Goal: Transaction & Acquisition: Purchase product/service

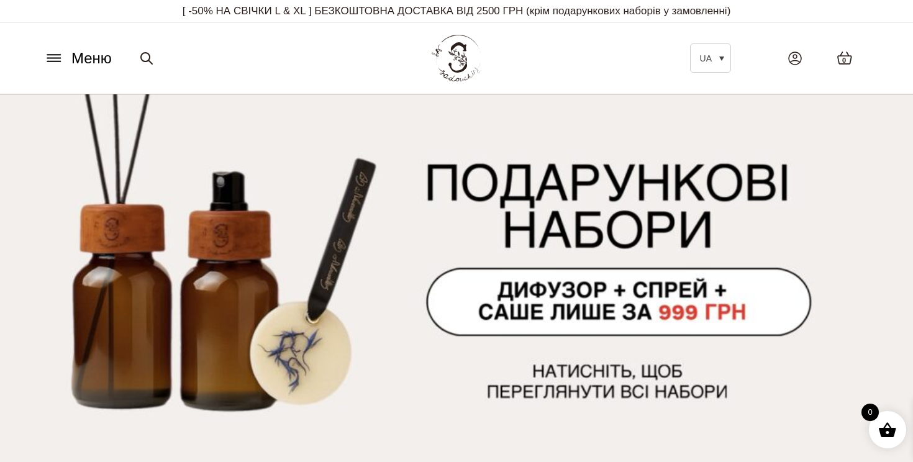
click at [52, 57] on icon at bounding box center [54, 58] width 20 height 13
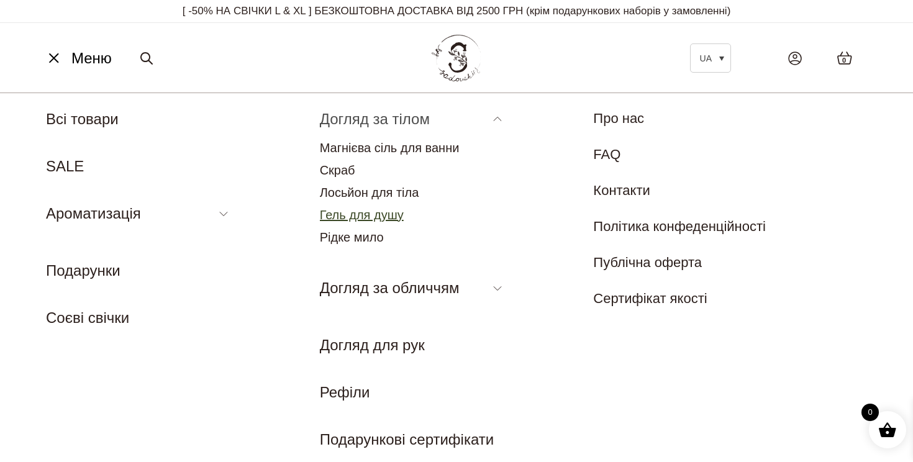
click at [352, 212] on link "Гель для душу" at bounding box center [362, 215] width 84 height 14
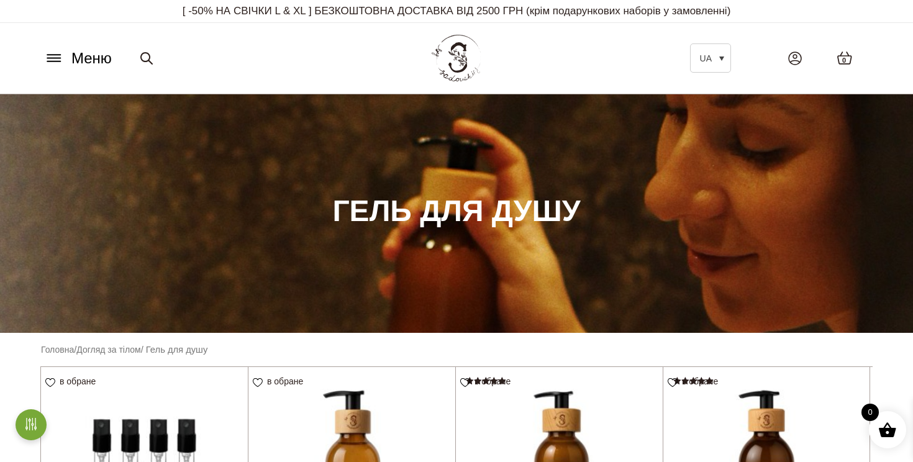
click at [53, 58] on icon at bounding box center [53, 58] width 13 height 0
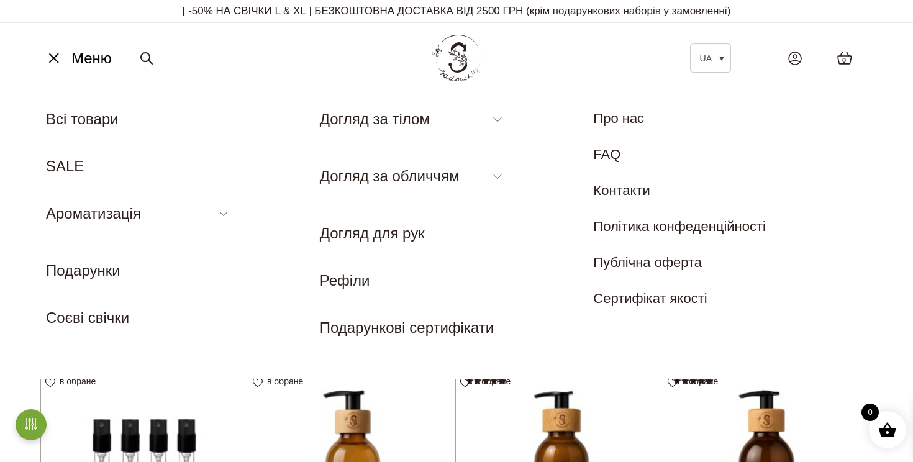
click at [159, 362] on div "UA Всі товари SALE Ароматизація Аромадифузор Спрей для текстилю Ароматичні саше…" at bounding box center [183, 236] width 274 height 256
